Goal: Check status: Check status

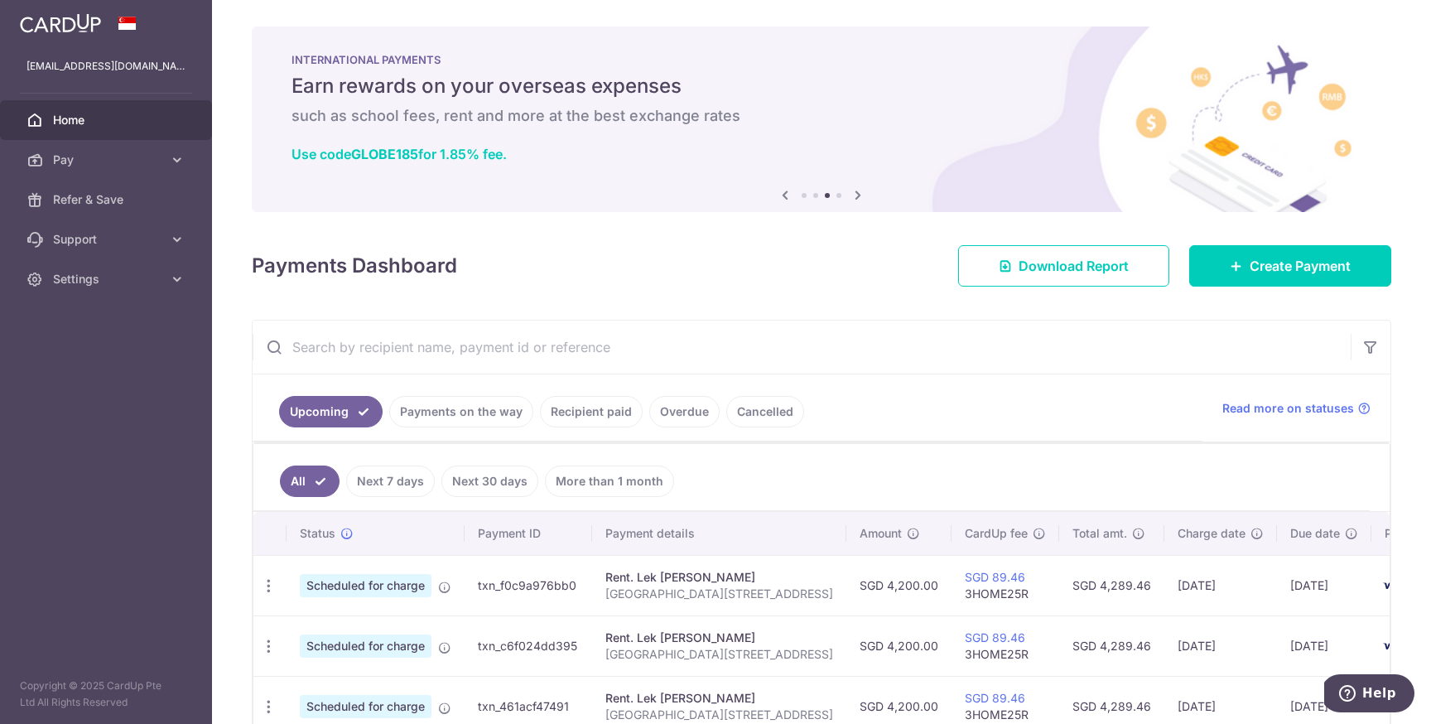
click at [485, 403] on link "Payments on the way" at bounding box center [461, 411] width 144 height 31
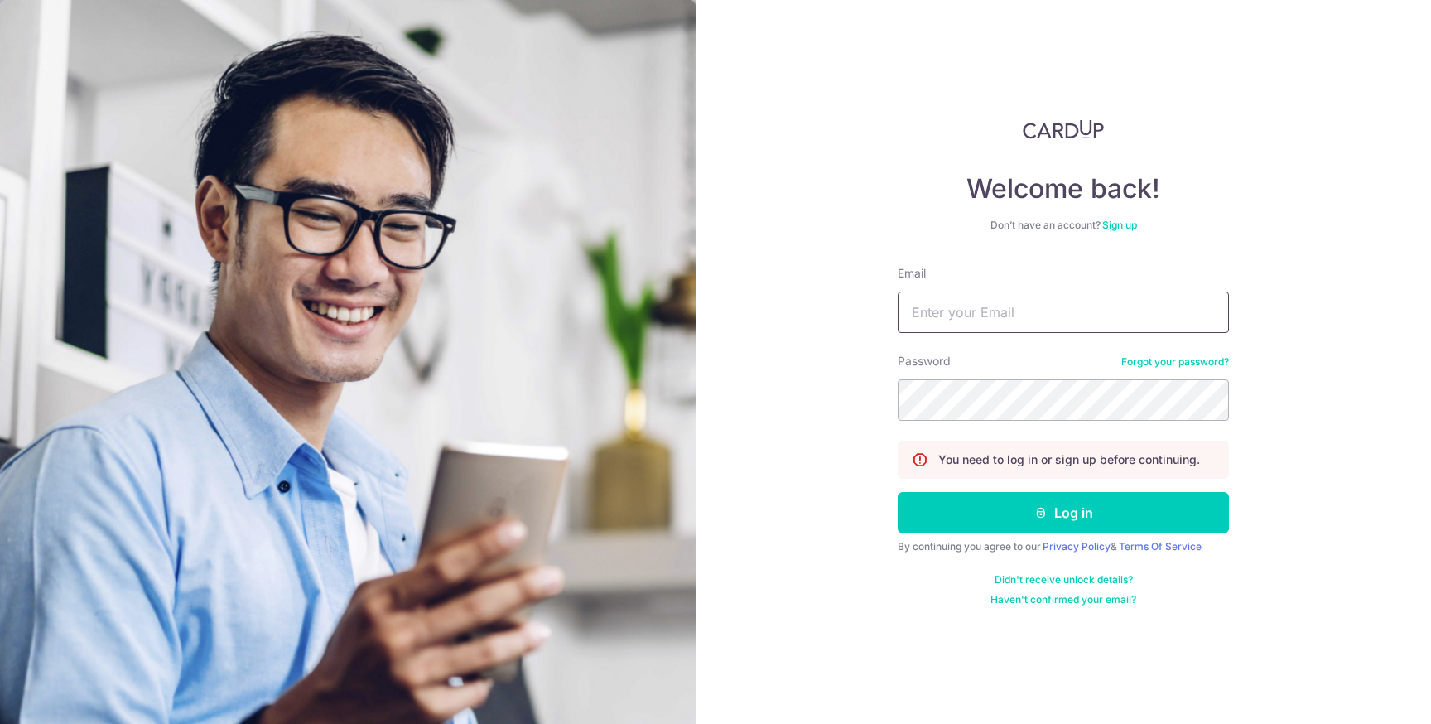
type input "[EMAIL_ADDRESS][DOMAIN_NAME]"
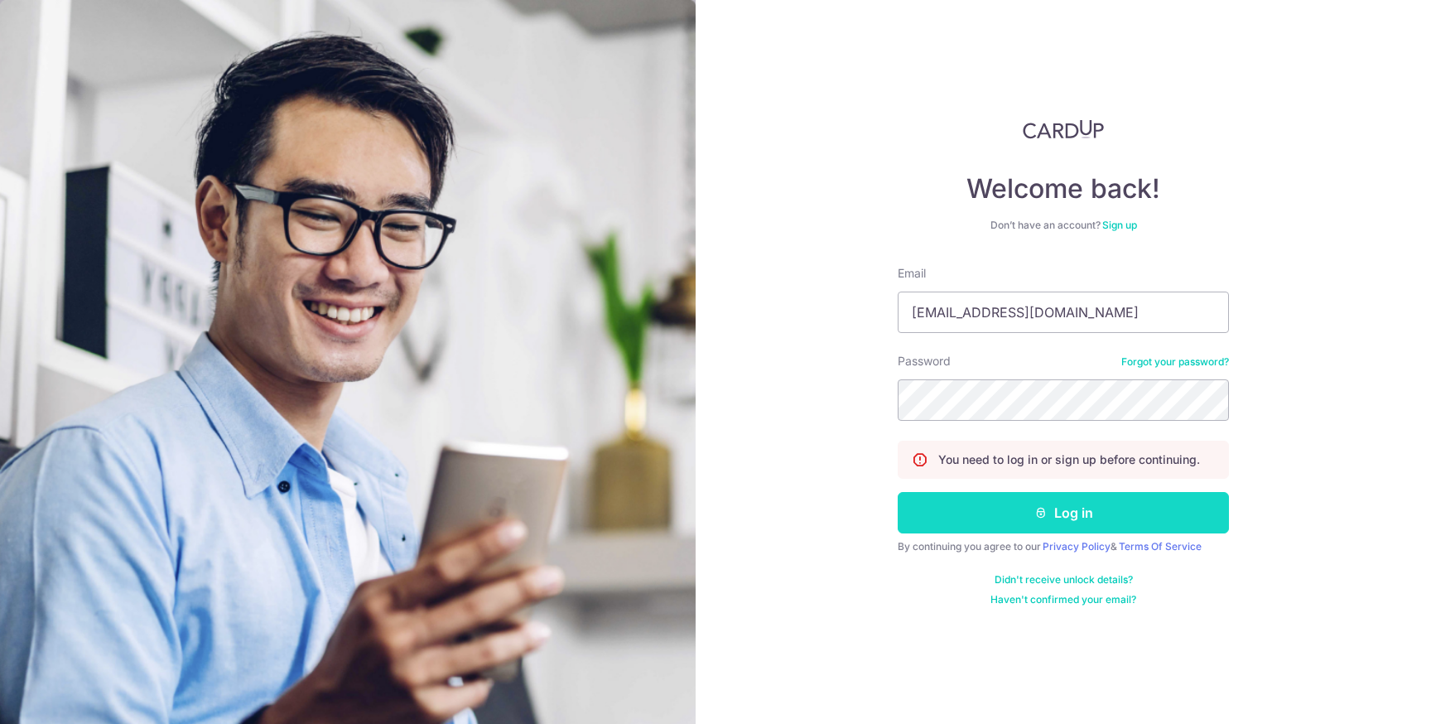
click at [1103, 517] on button "Log in" at bounding box center [1063, 512] width 331 height 41
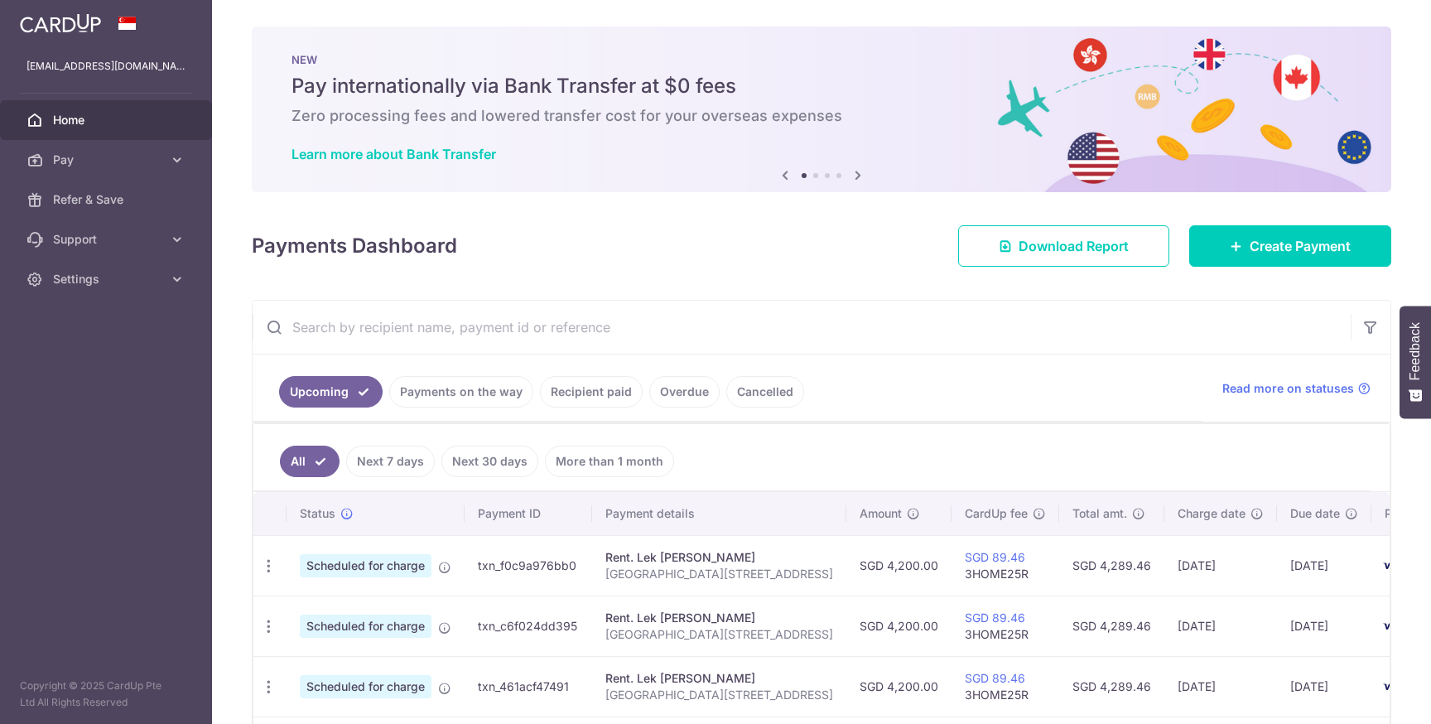
scroll to position [39, 0]
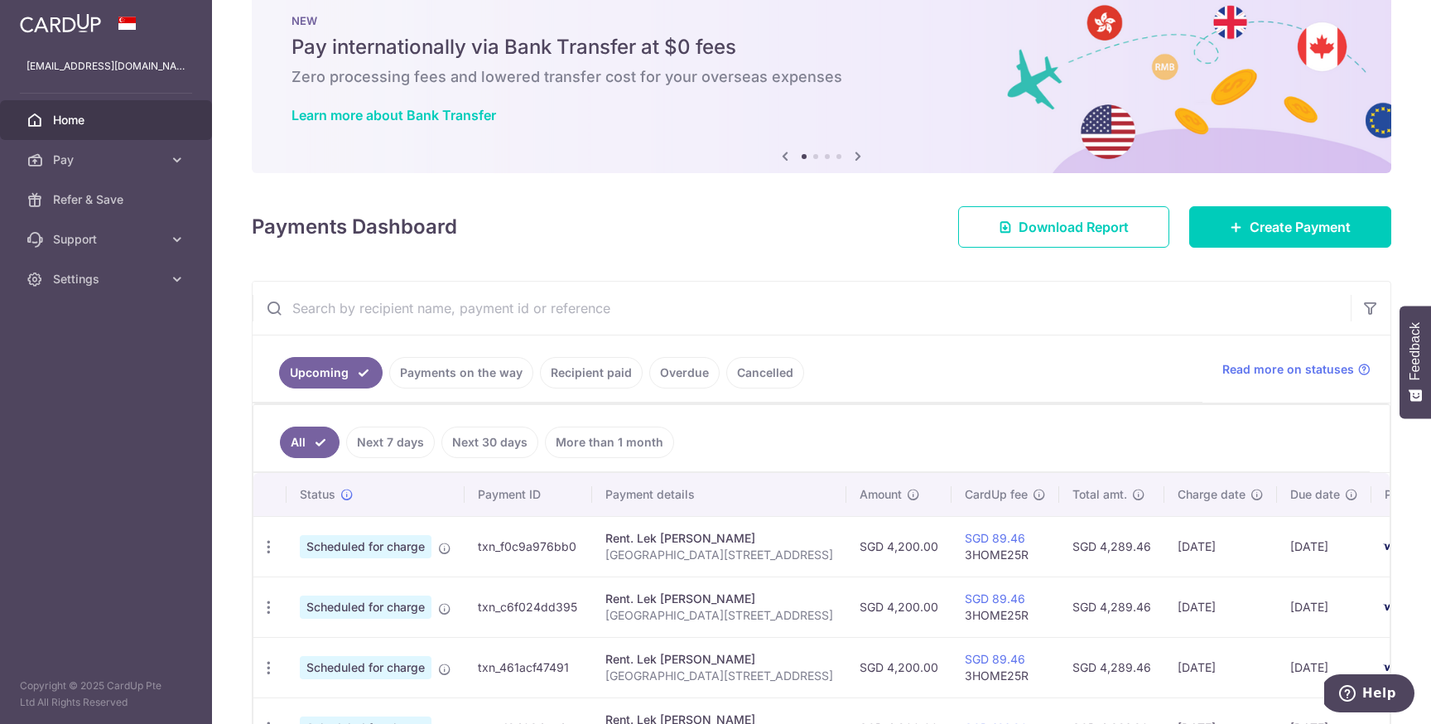
click at [614, 373] on body "weiqin5015@gmail.com Home Pay Payments Recipients Cards Refer & Save Support FA…" at bounding box center [715, 362] width 1431 height 724
click at [503, 363] on link "Payments on the way" at bounding box center [461, 372] width 144 height 31
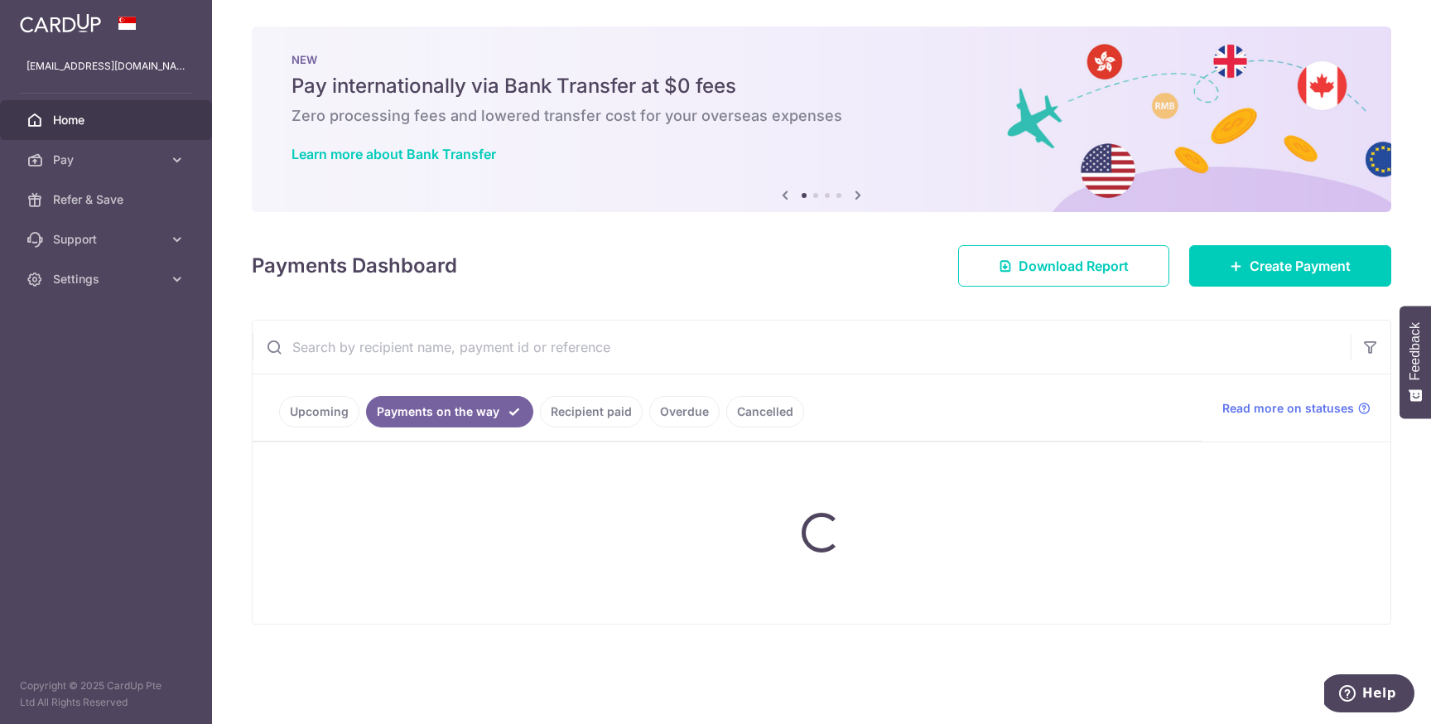
scroll to position [0, 0]
